Goal: Information Seeking & Learning: Learn about a topic

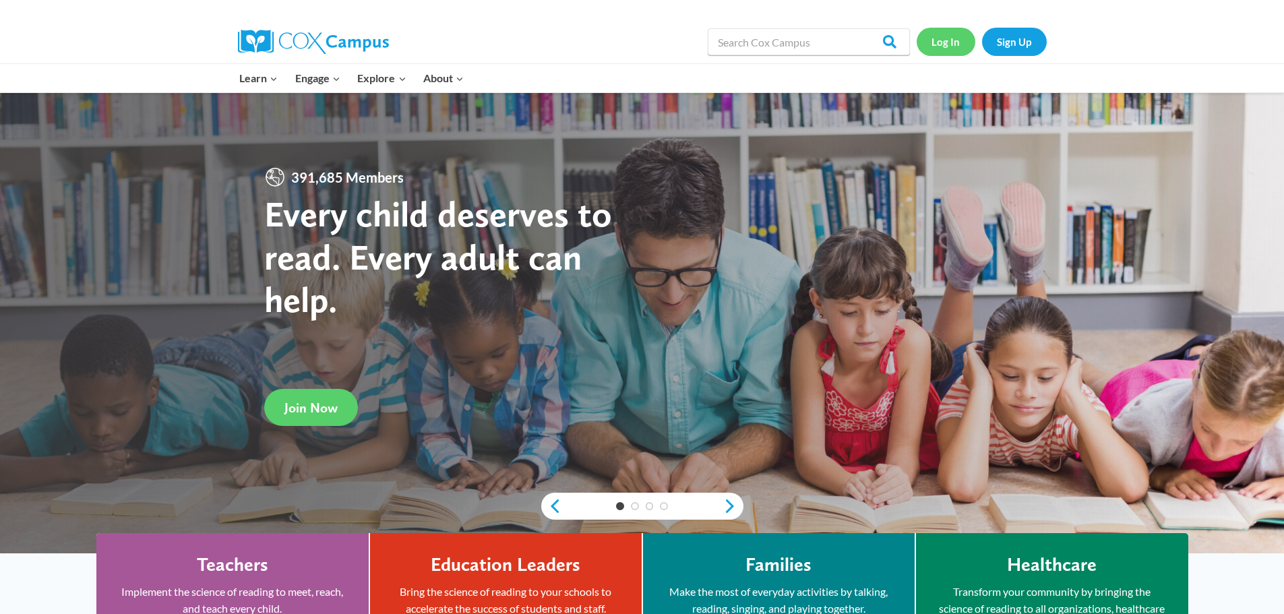
click at [954, 40] on link "Log In" at bounding box center [945, 42] width 59 height 28
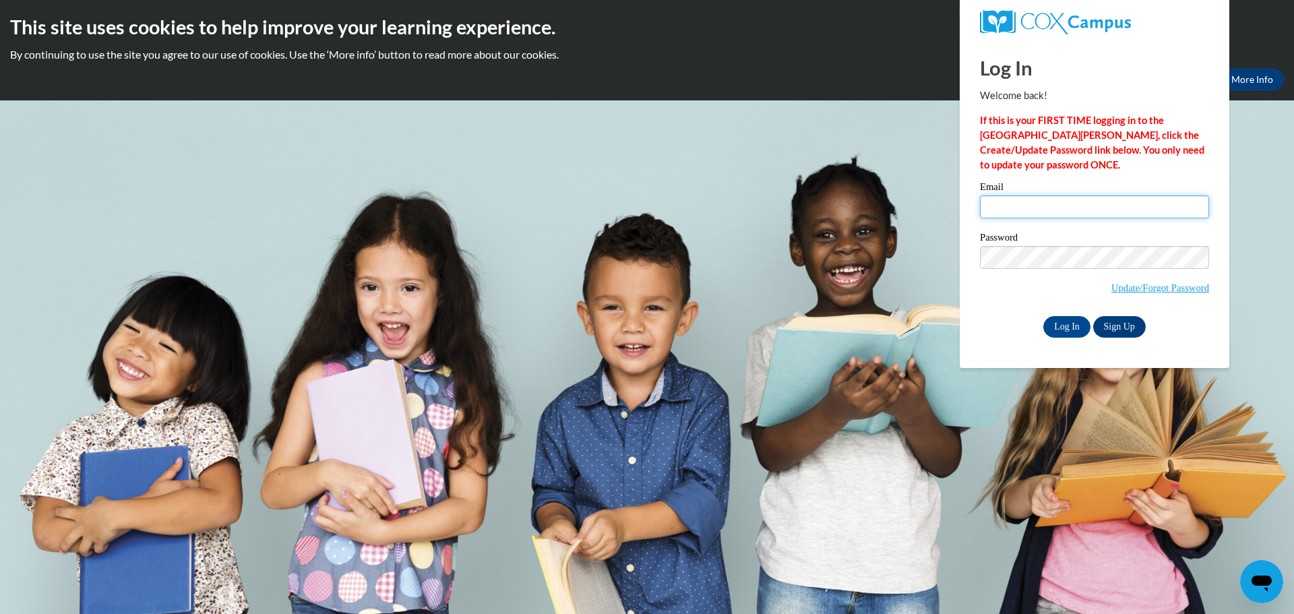
click at [1026, 204] on input "Email" at bounding box center [1094, 206] width 229 height 23
type input "bullingtonam@lee.k12.ga.us"
click at [1043, 316] on input "Log In" at bounding box center [1066, 327] width 47 height 22
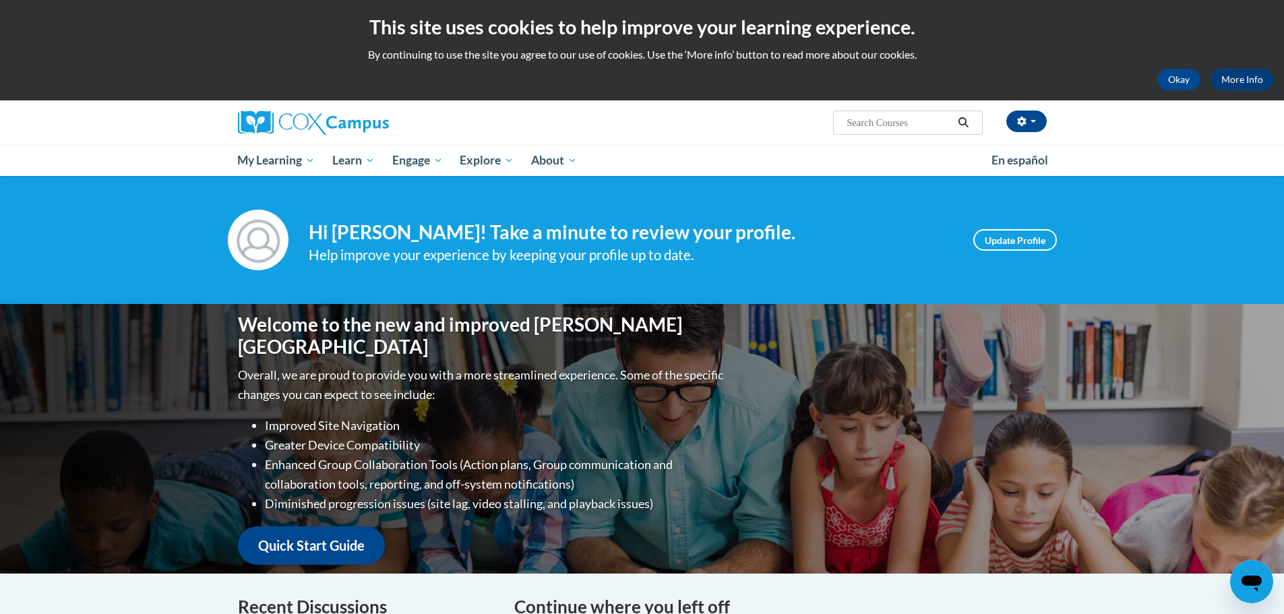
click at [894, 111] on span "Search Search..." at bounding box center [907, 123] width 149 height 24
click at [894, 112] on span "Search Search..." at bounding box center [907, 123] width 149 height 24
click at [937, 125] on input "Search..." at bounding box center [899, 123] width 108 height 16
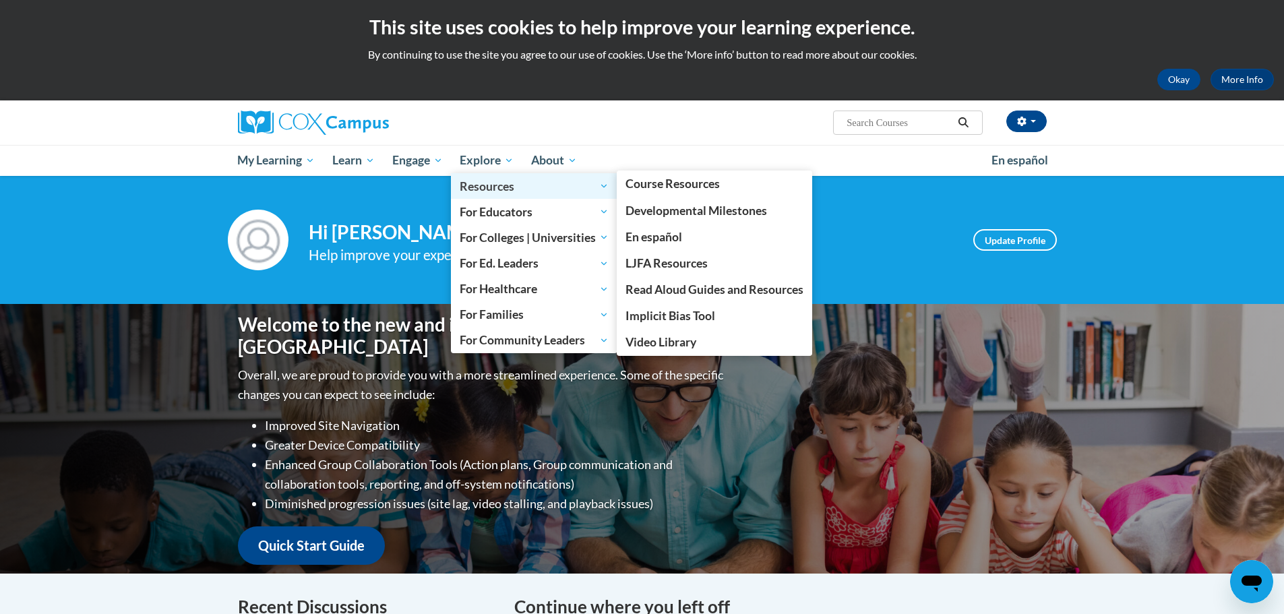
click at [484, 182] on span "Resources" at bounding box center [534, 186] width 149 height 16
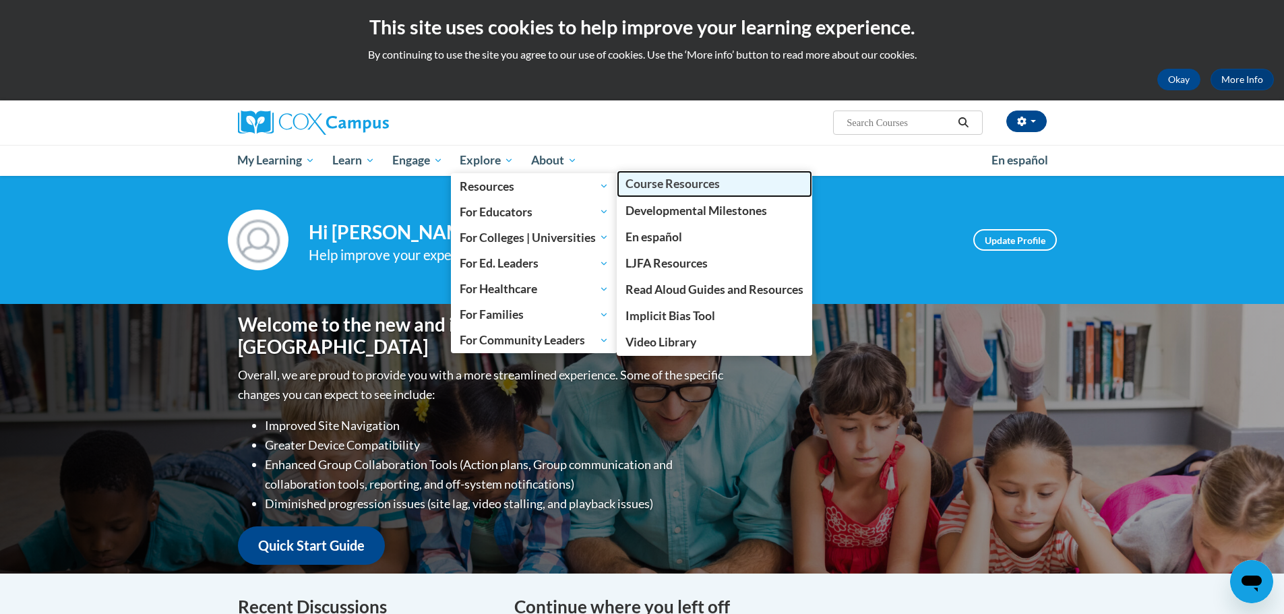
click at [673, 191] on link "Course Resources" at bounding box center [714, 183] width 195 height 26
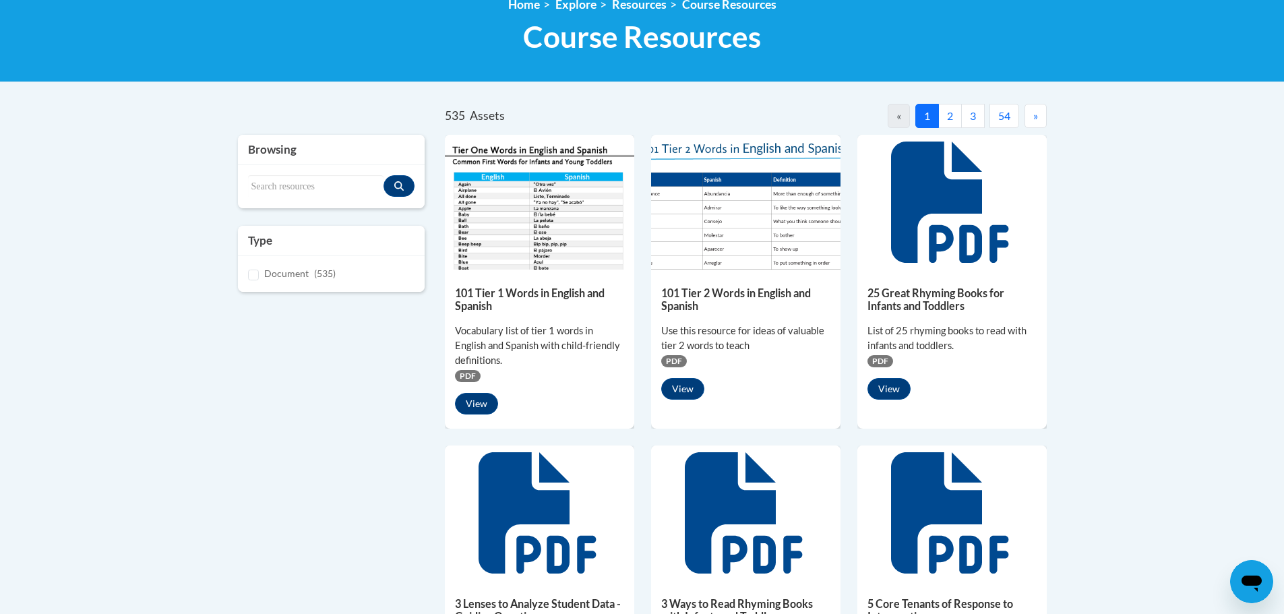
scroll to position [202, 0]
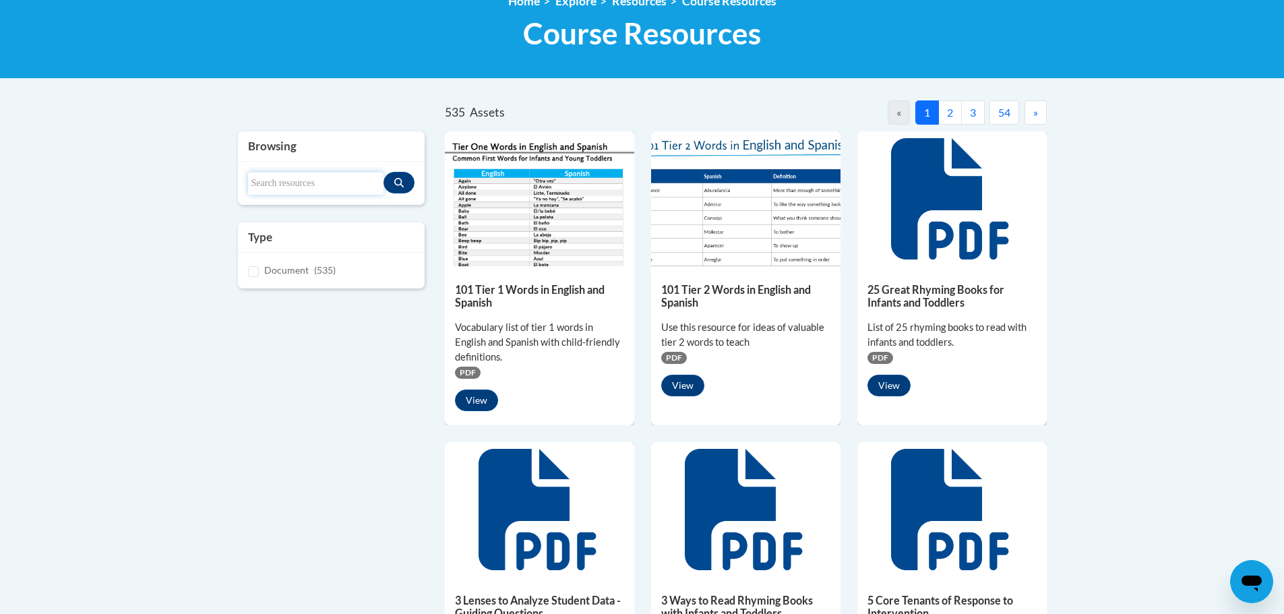
click at [321, 181] on input "Search resources" at bounding box center [316, 183] width 136 height 23
type input "START"
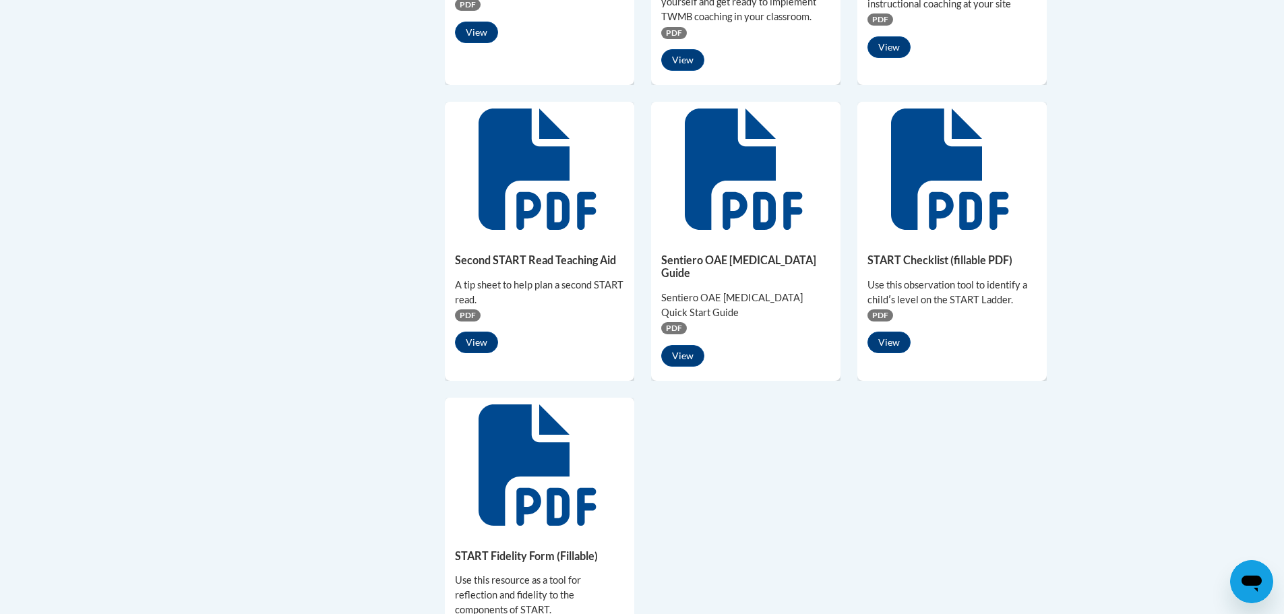
scroll to position [876, 0]
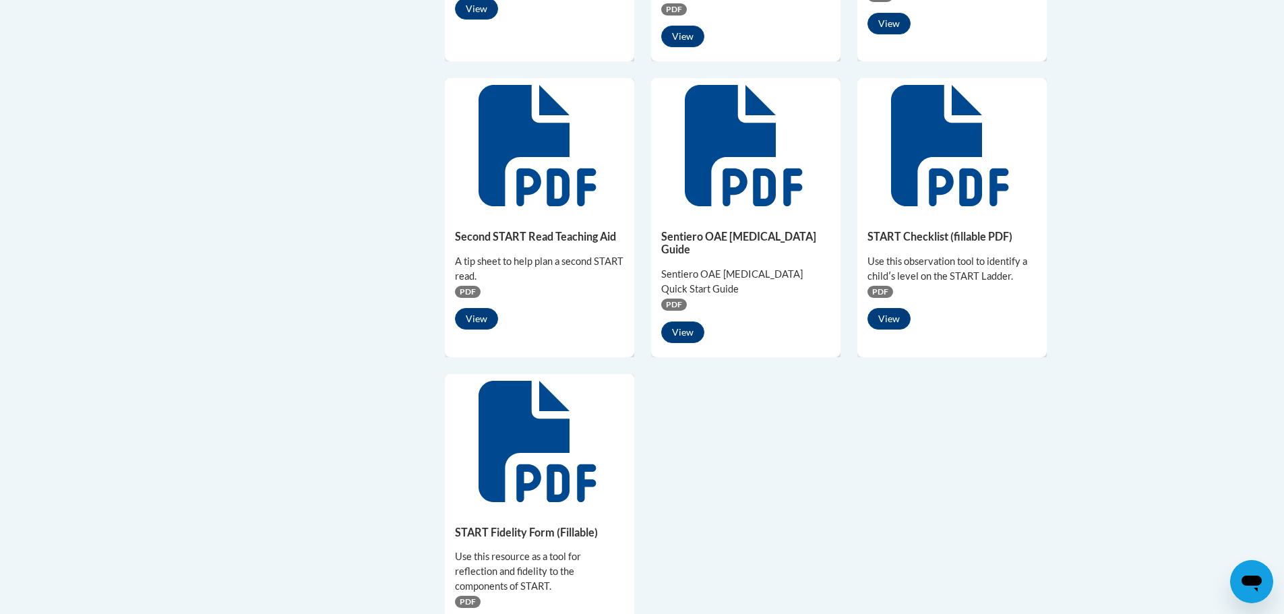
click at [513, 422] on icon at bounding box center [536, 441] width 117 height 121
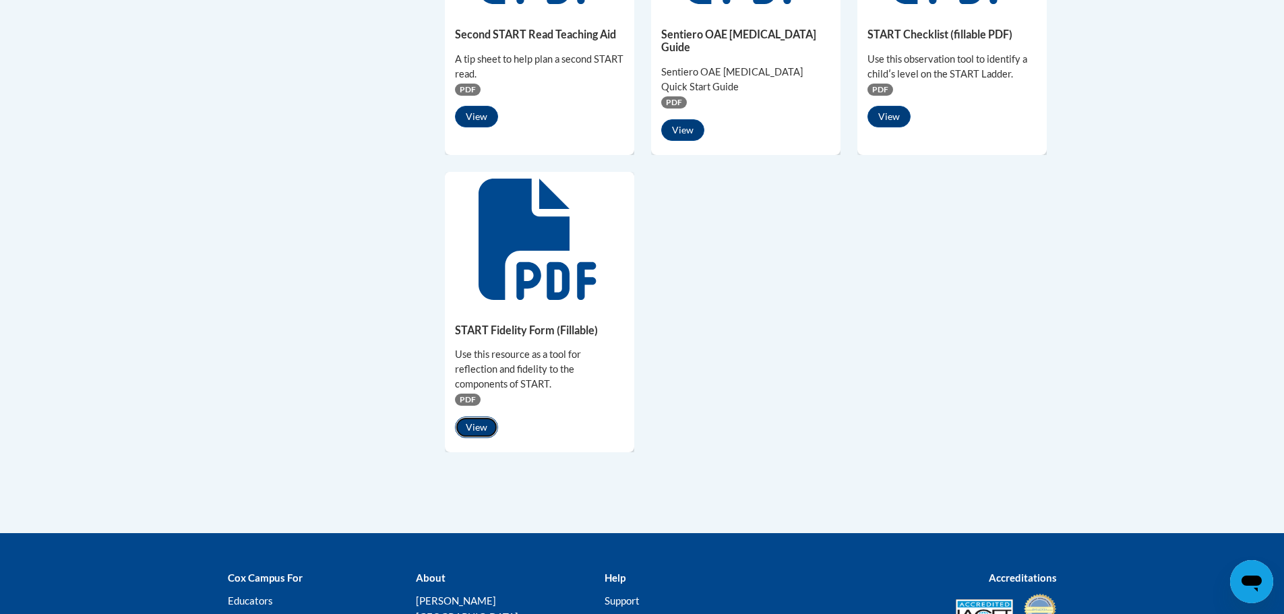
click at [477, 416] on button "View" at bounding box center [476, 427] width 43 height 22
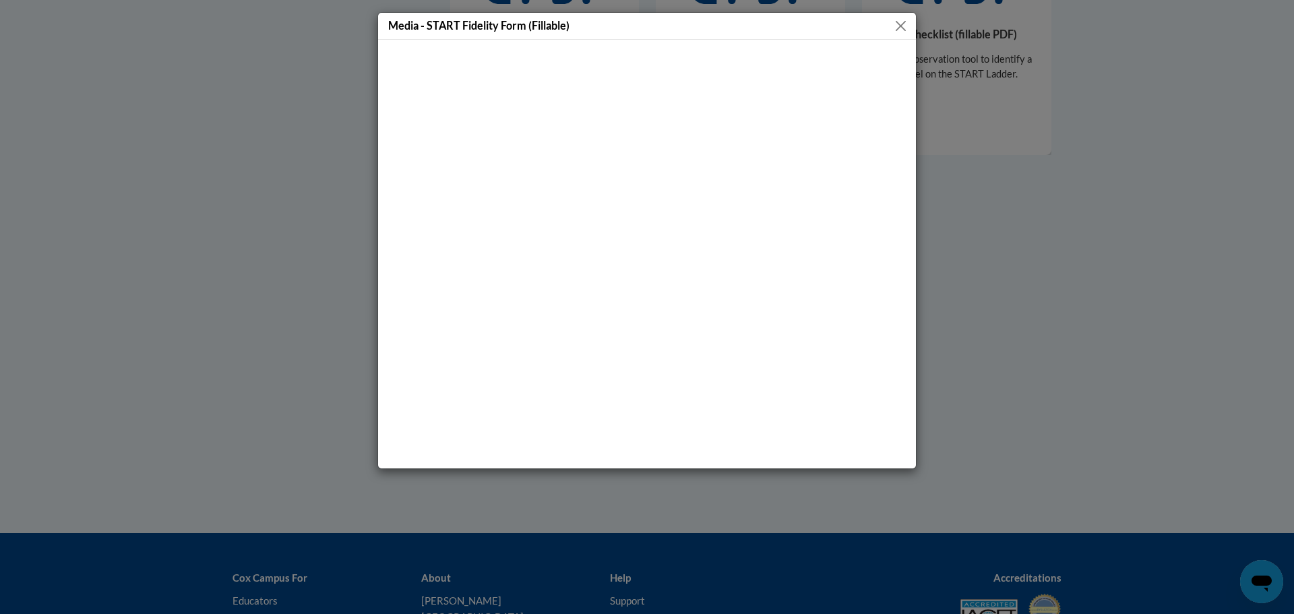
click at [897, 29] on button "Close" at bounding box center [900, 26] width 17 height 17
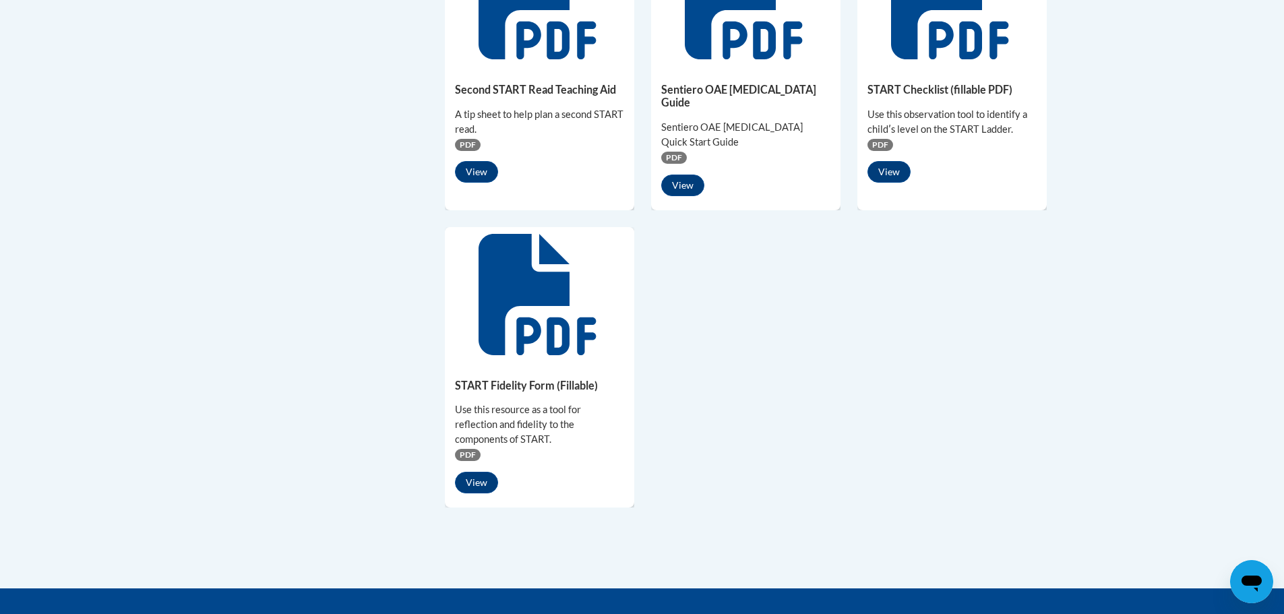
scroll to position [943, 0]
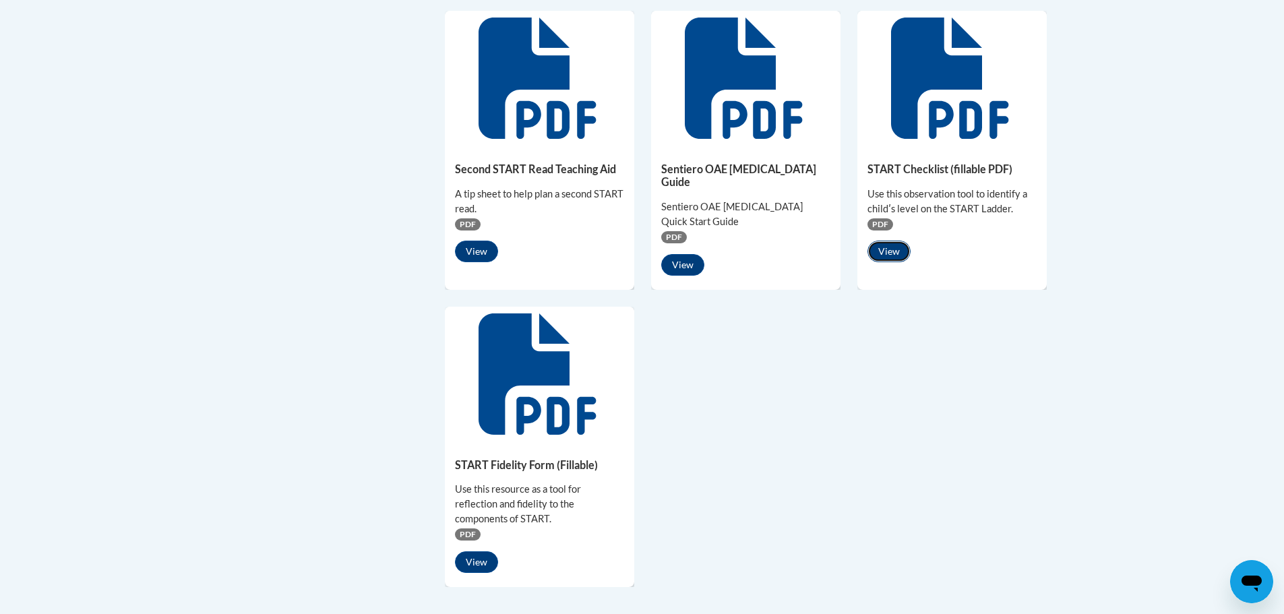
click at [890, 250] on button "View" at bounding box center [888, 252] width 43 height 22
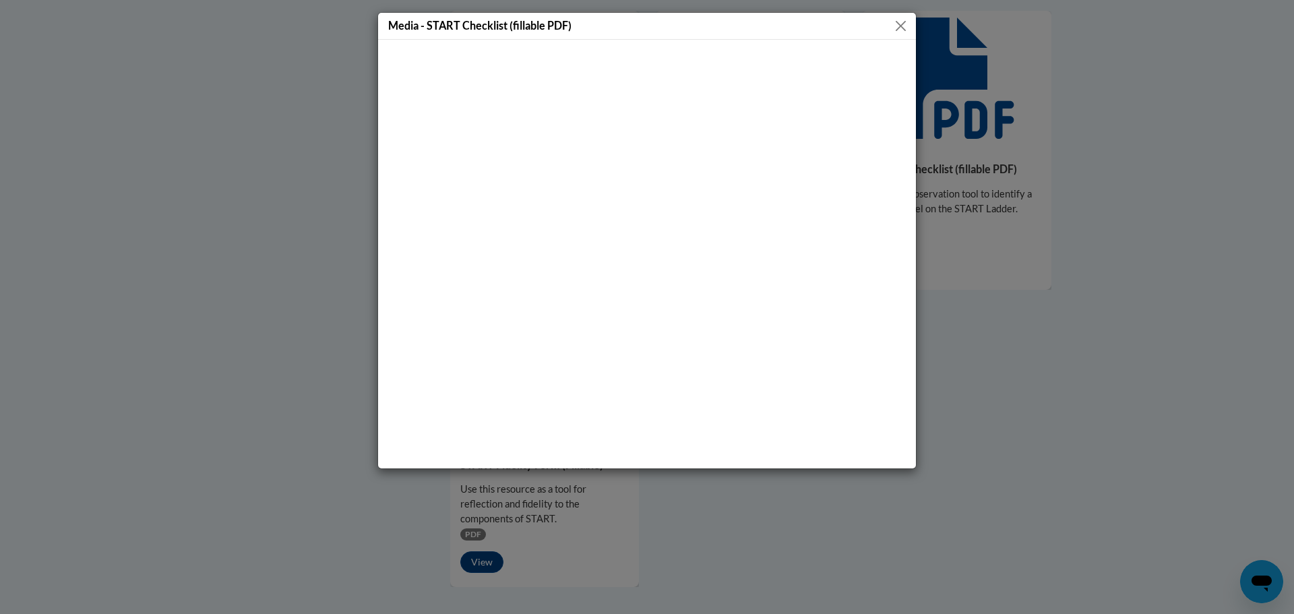
click at [894, 31] on button "Close" at bounding box center [900, 26] width 17 height 17
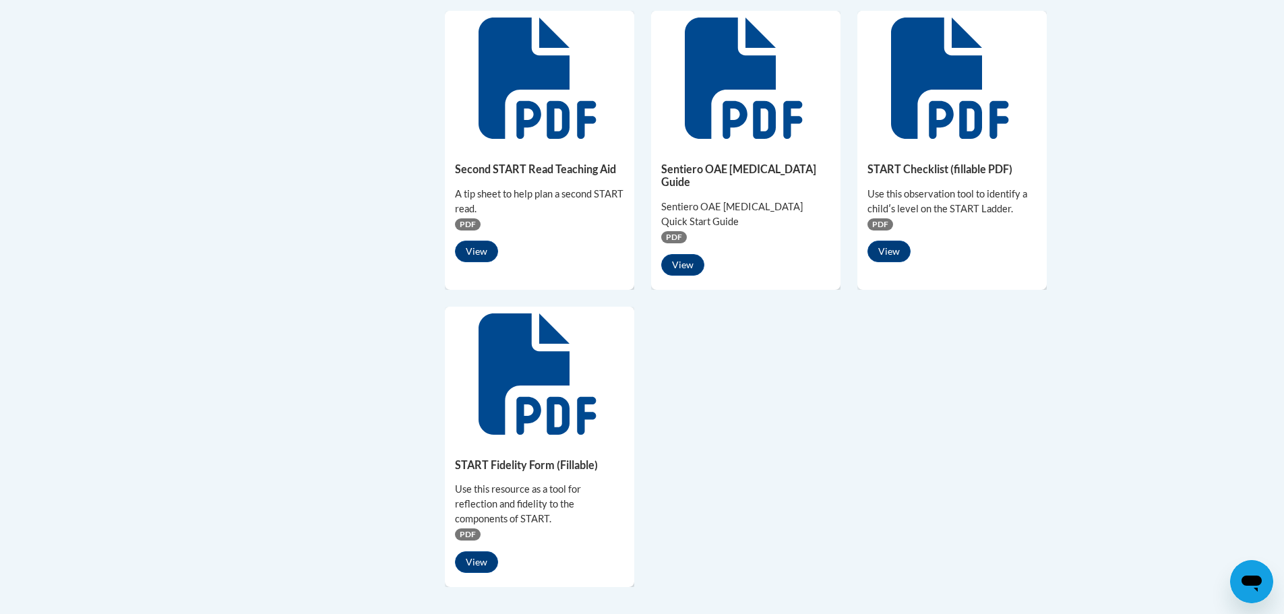
click at [506, 127] on icon at bounding box center [538, 78] width 121 height 121
click at [480, 251] on button "View" at bounding box center [476, 252] width 43 height 22
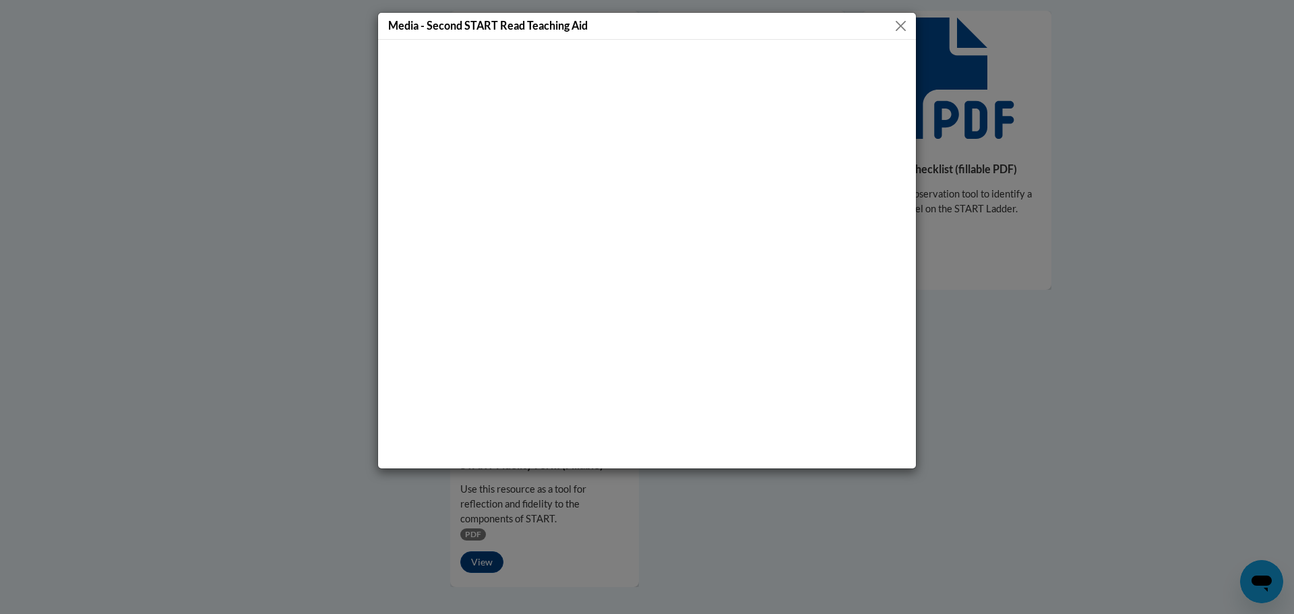
click at [897, 30] on button "Close" at bounding box center [900, 26] width 17 height 17
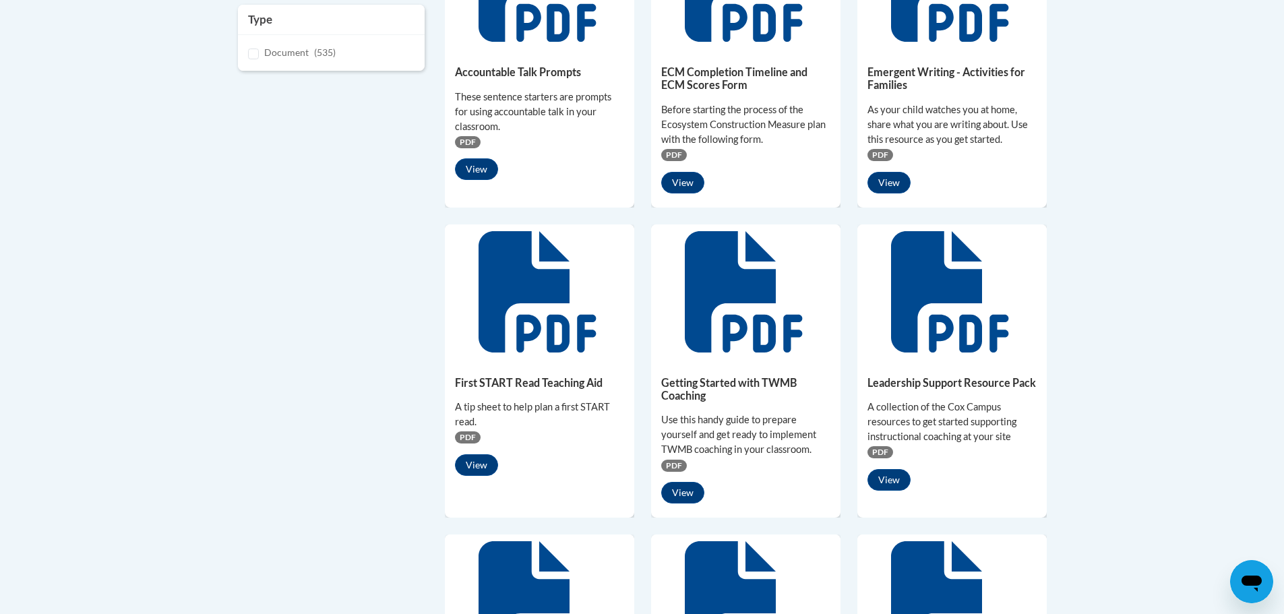
scroll to position [404, 0]
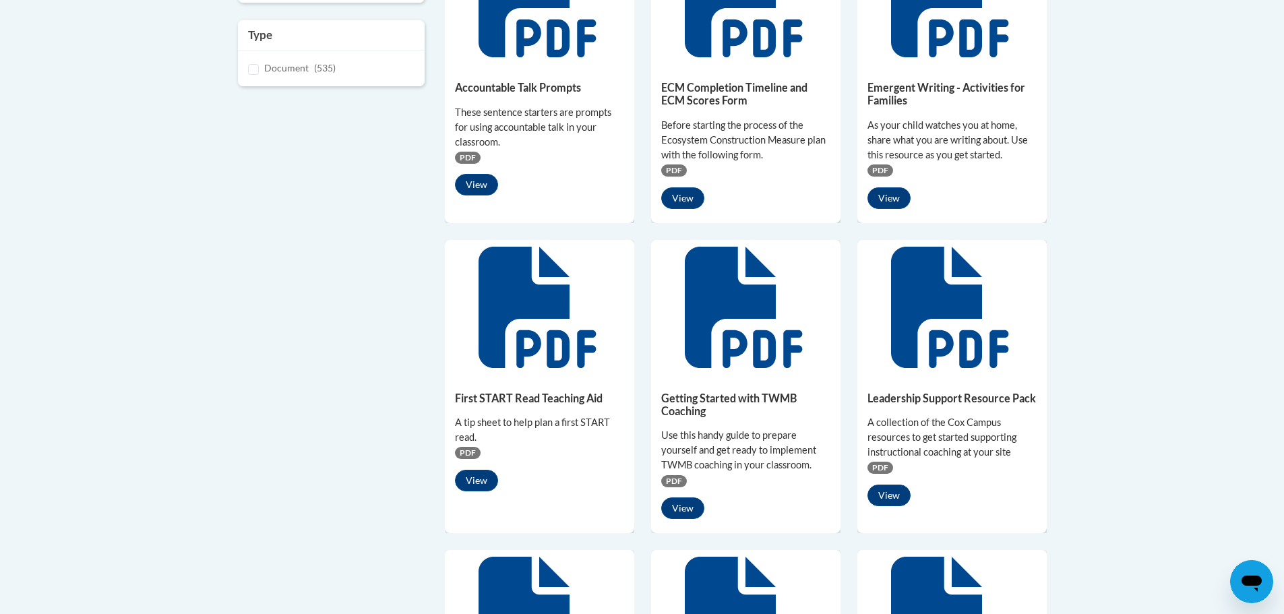
click at [472, 468] on div "First START Read Teaching Aid A tip sheet to help plan a first START read. PDF …" at bounding box center [539, 438] width 189 height 127
click at [472, 474] on button "View" at bounding box center [476, 481] width 43 height 22
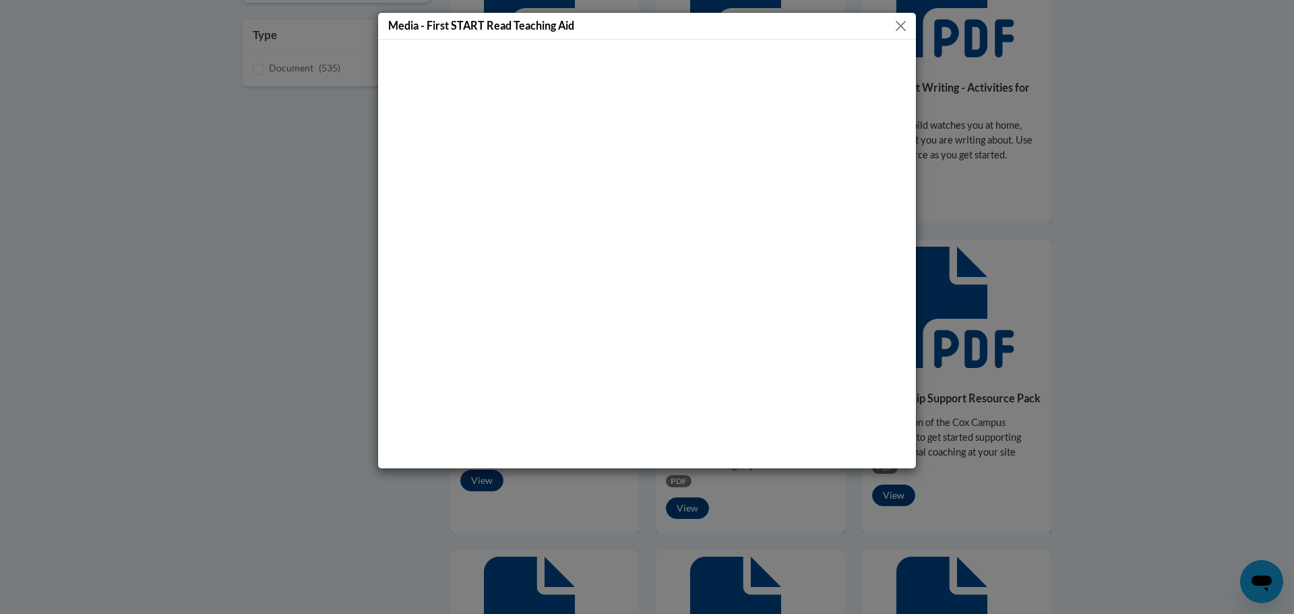
click at [897, 28] on button "Close" at bounding box center [900, 26] width 17 height 17
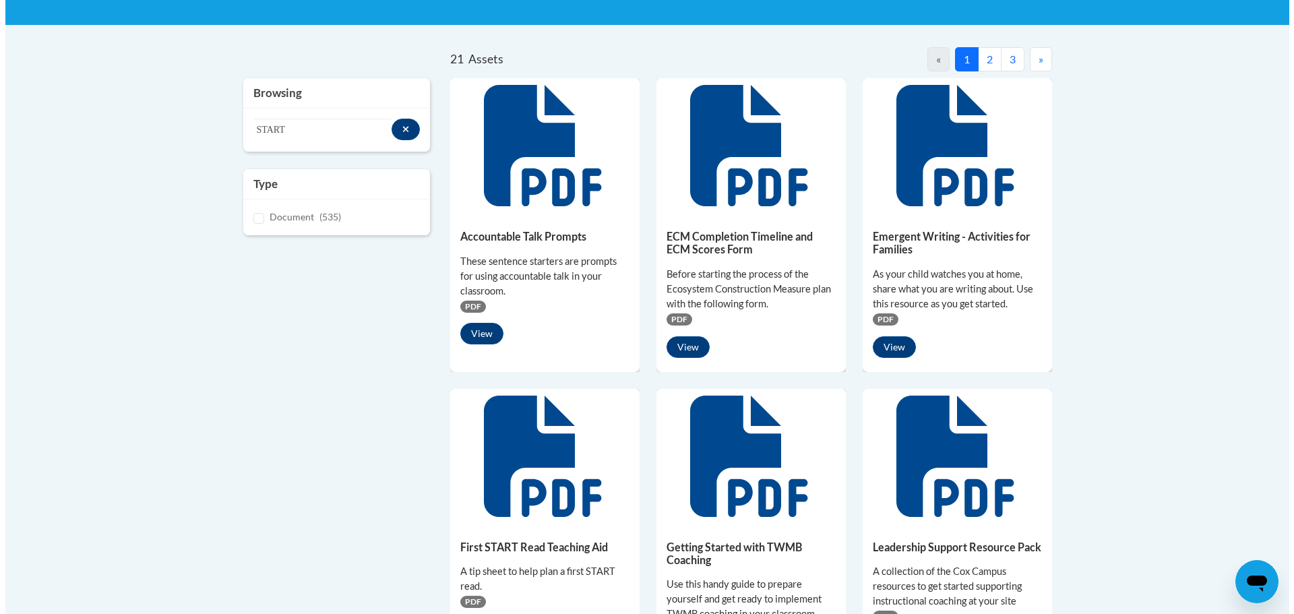
scroll to position [202, 0]
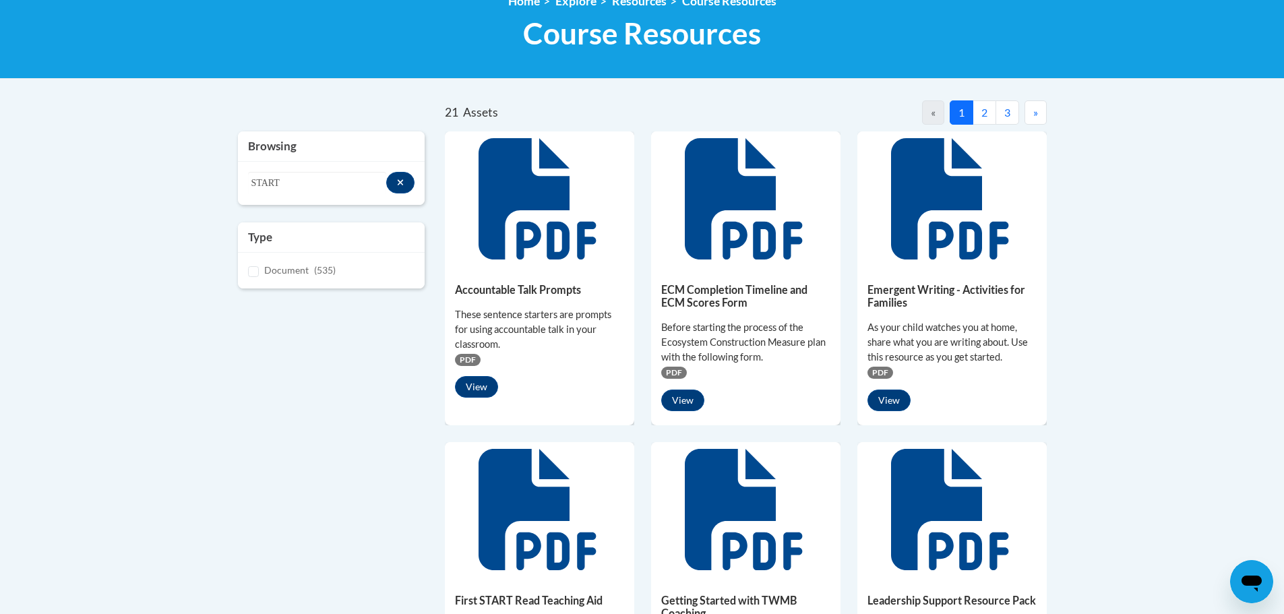
click at [525, 238] on icon at bounding box center [538, 198] width 121 height 121
click at [472, 383] on button "View" at bounding box center [476, 387] width 43 height 22
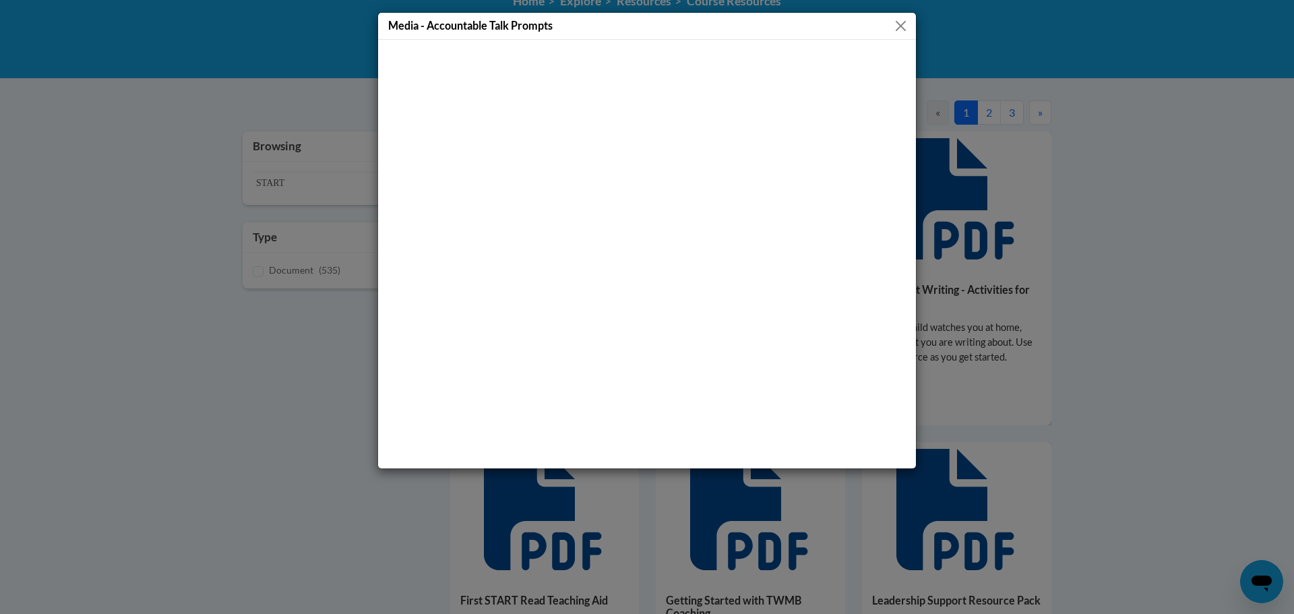
click at [899, 25] on button "Close" at bounding box center [900, 26] width 17 height 17
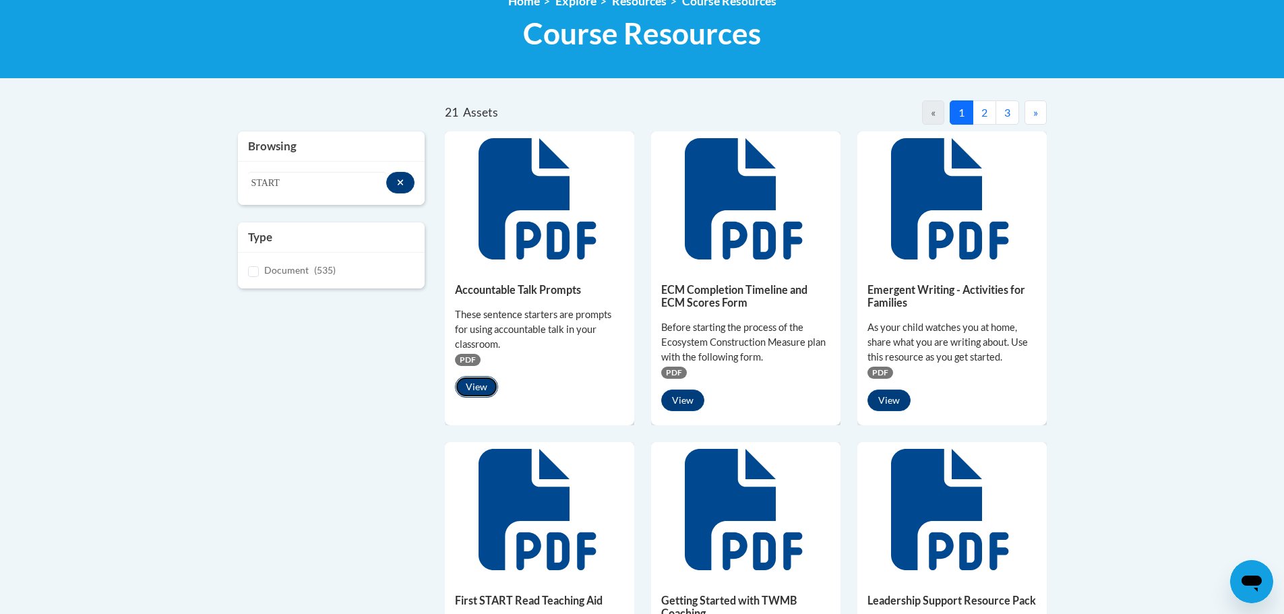
click at [469, 385] on button "View" at bounding box center [476, 387] width 43 height 22
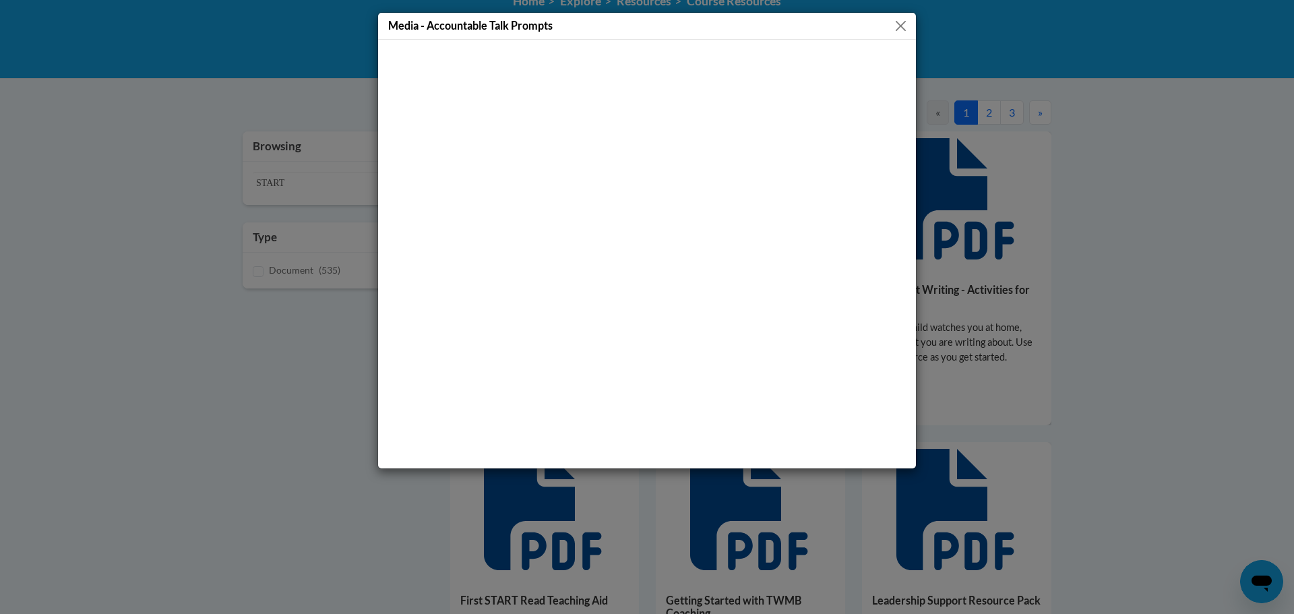
click at [901, 24] on button "Close" at bounding box center [900, 26] width 17 height 17
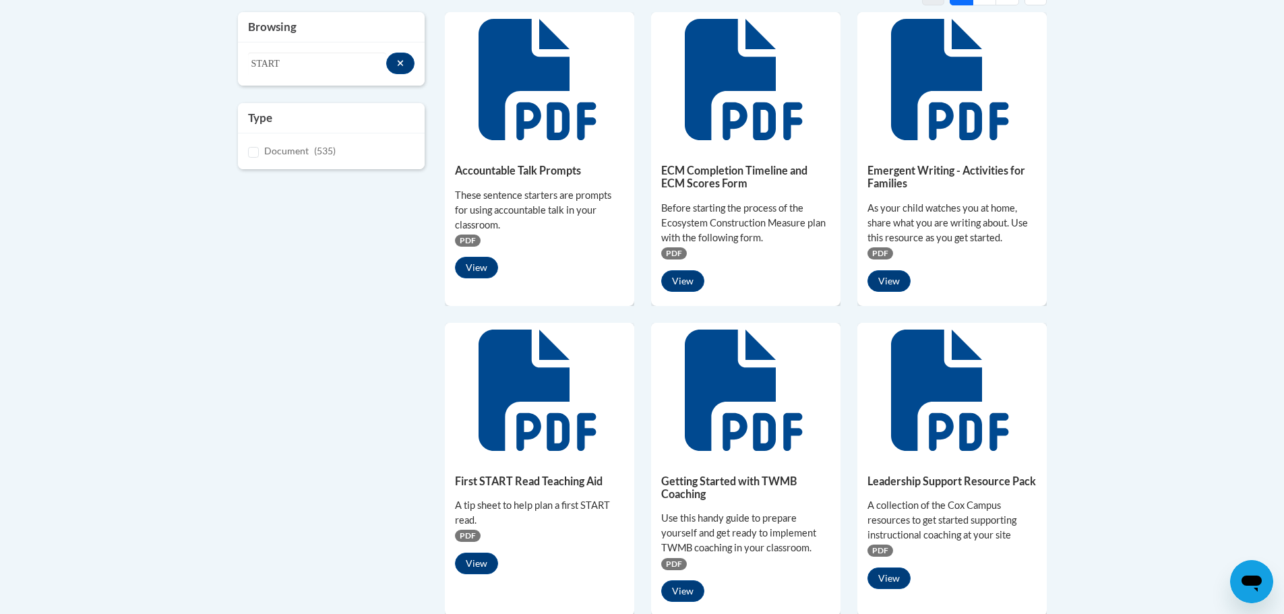
scroll to position [0, 0]
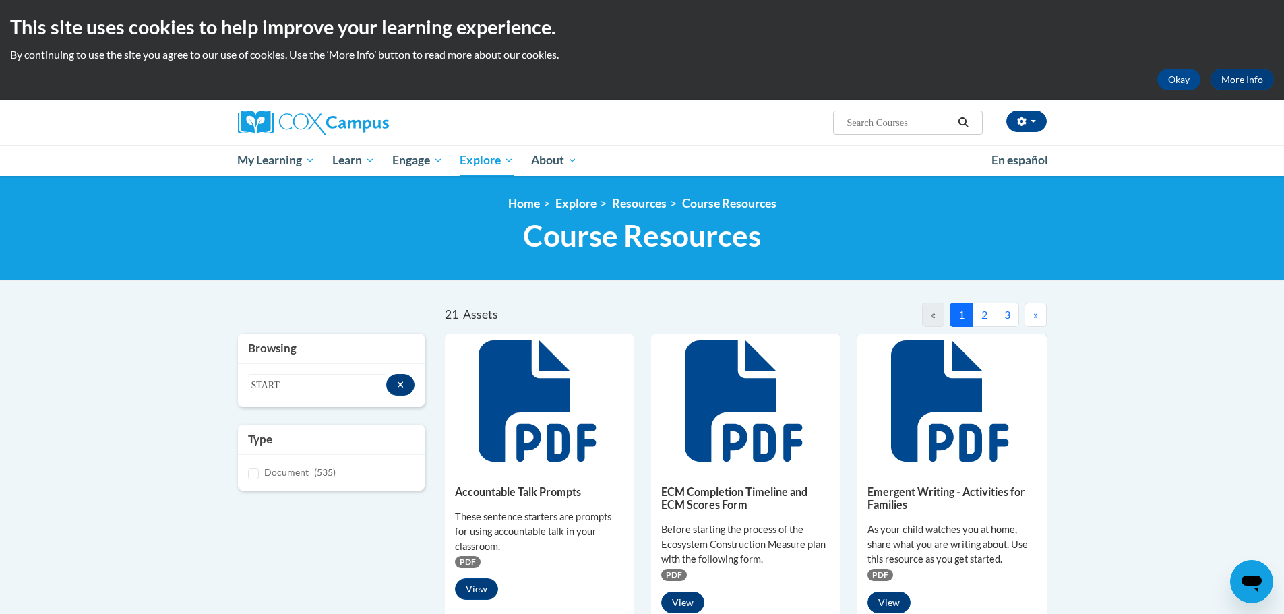
click at [889, 123] on input "Search..." at bounding box center [899, 123] width 108 height 16
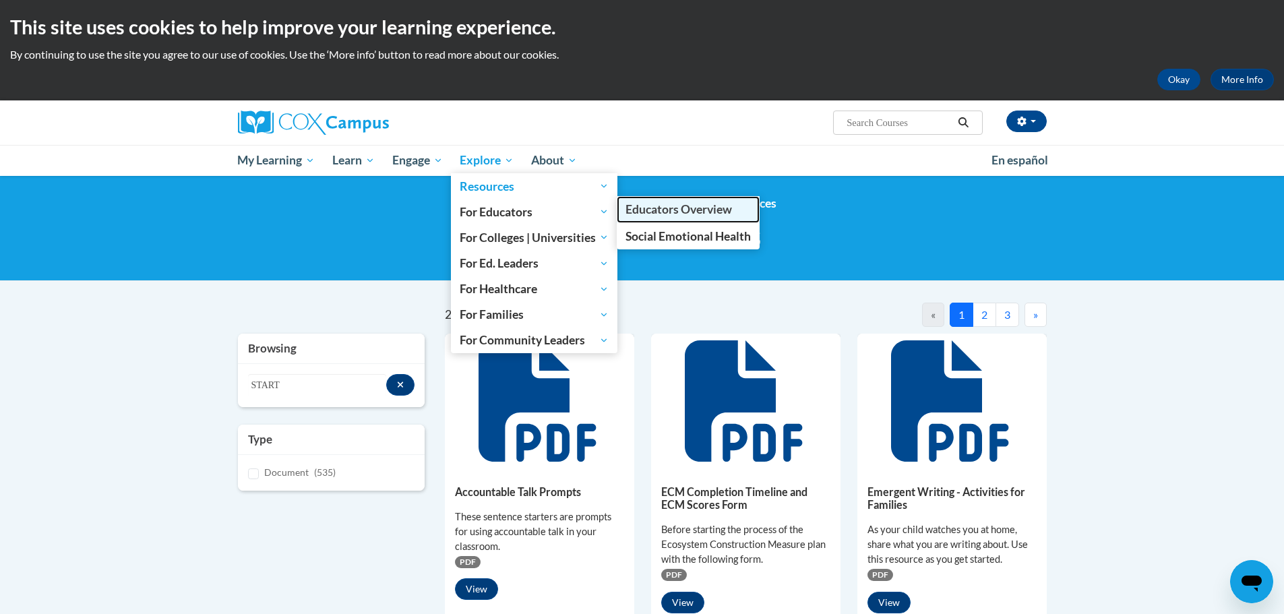
click at [718, 218] on link "Educators Overview" at bounding box center [688, 209] width 143 height 26
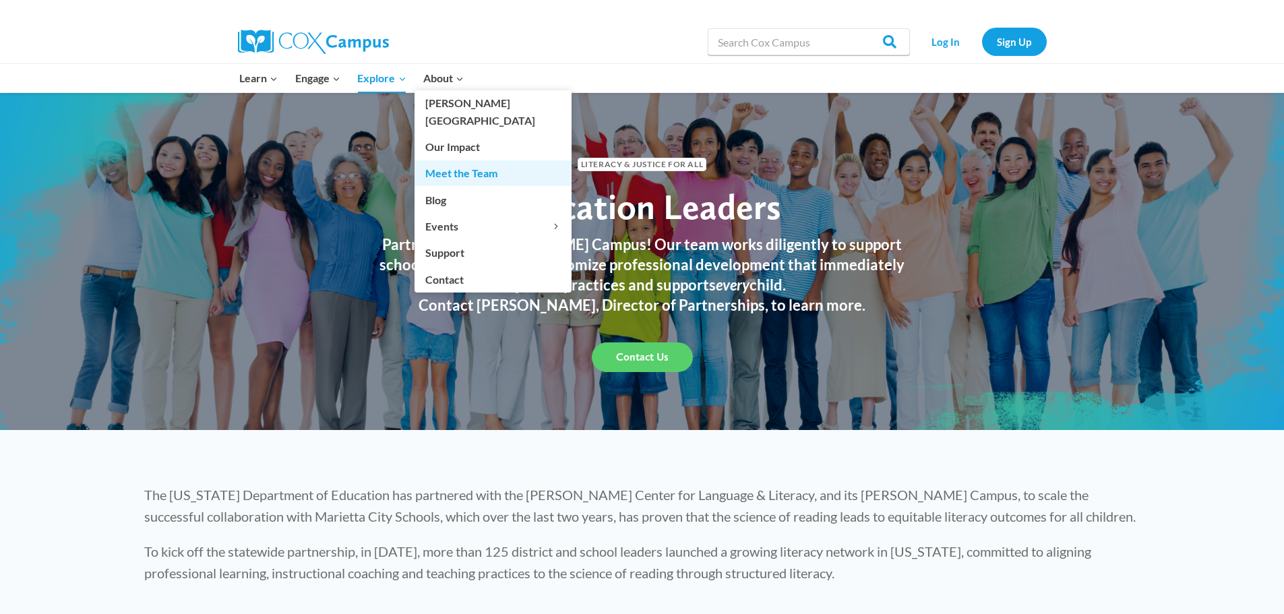
click at [442, 160] on link "Meet the Team" at bounding box center [492, 173] width 157 height 26
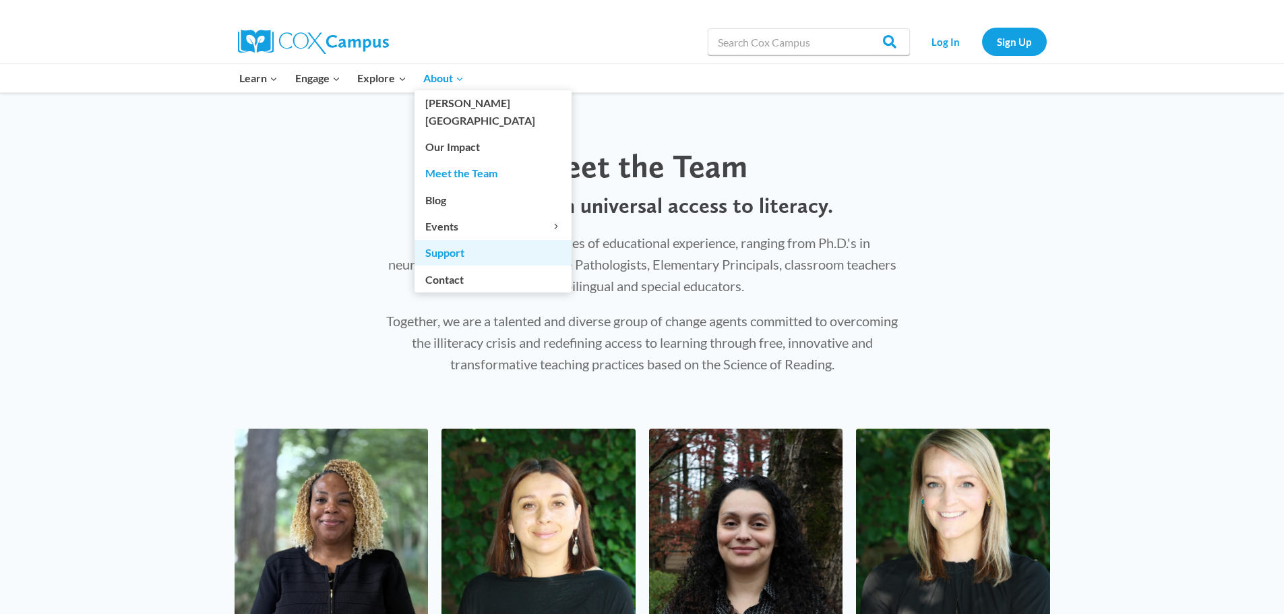
click at [471, 240] on link "Support" at bounding box center [492, 253] width 157 height 26
